Goal: Check status: Check status

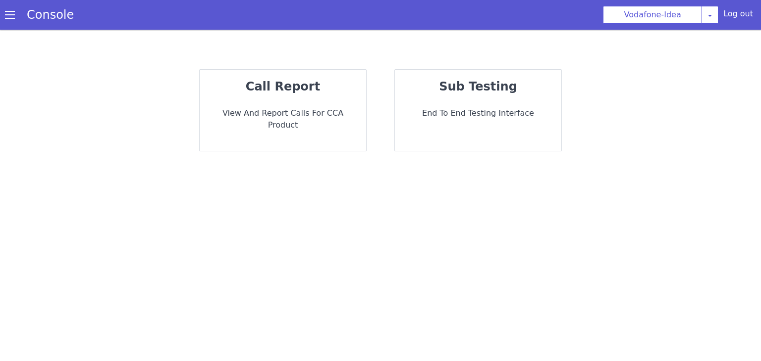
click at [320, 275] on strong "call report" at bounding box center [344, 311] width 48 height 72
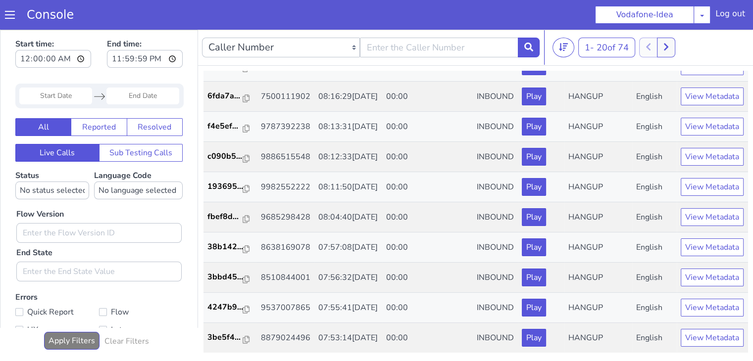
scroll to position [476, 0]
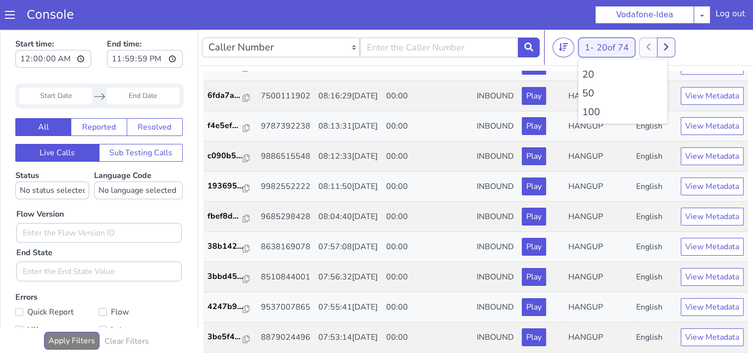
click at [610, 43] on span "20 of 74" at bounding box center [613, 48] width 32 height 12
click at [596, 112] on li "100" at bounding box center [622, 112] width 81 height 15
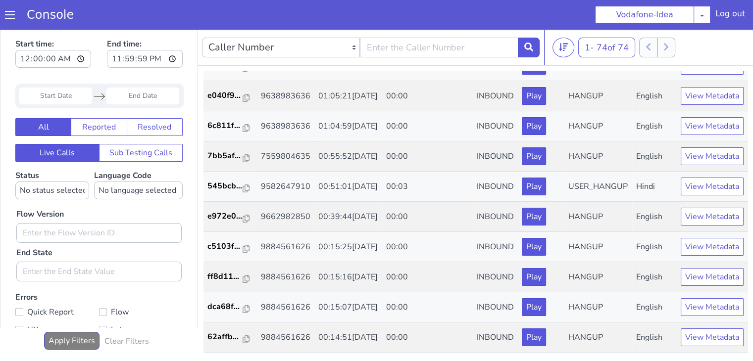
scroll to position [1981, 0]
